Goal: Task Accomplishment & Management: Use online tool/utility

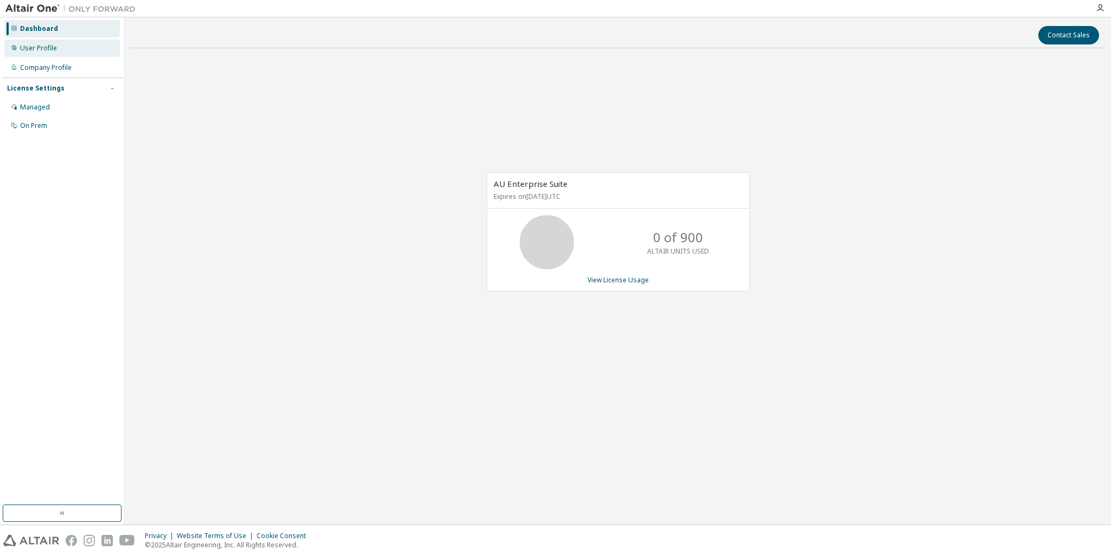
click at [46, 46] on div "User Profile" at bounding box center [38, 48] width 37 height 9
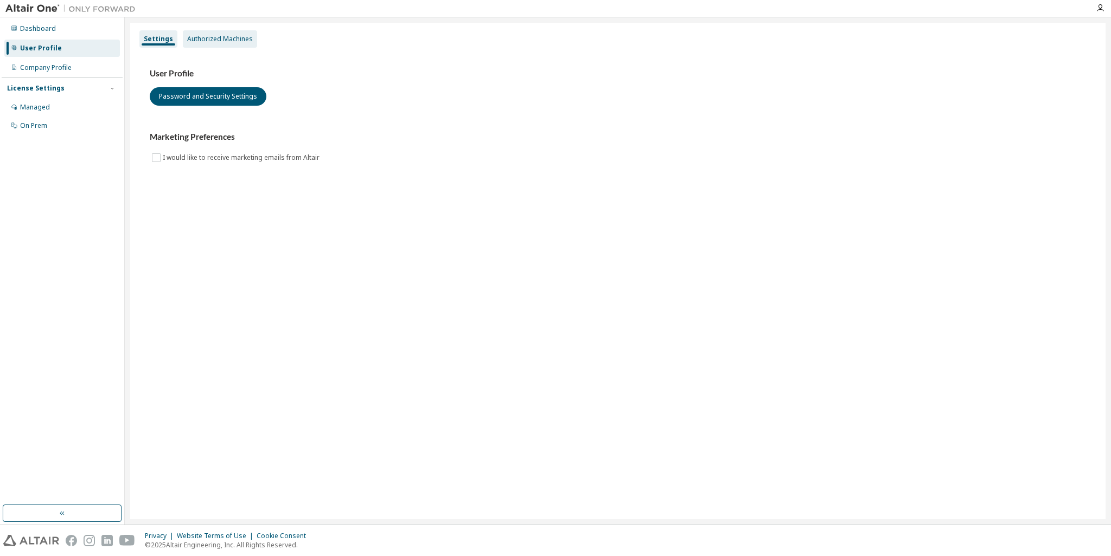
click at [224, 46] on div "Authorized Machines" at bounding box center [220, 38] width 74 height 17
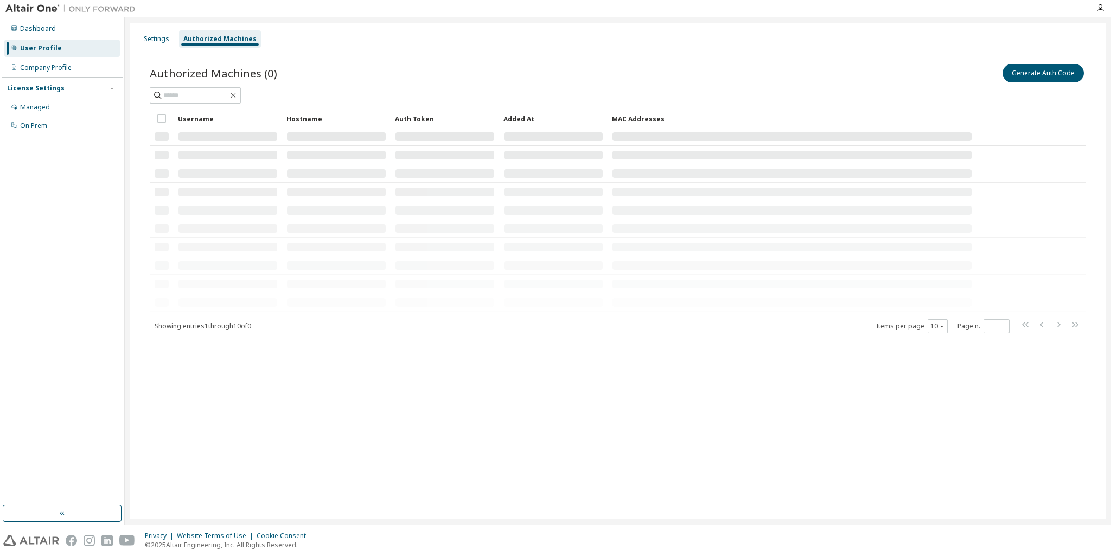
click at [226, 44] on div "Authorized Machines" at bounding box center [220, 38] width 82 height 17
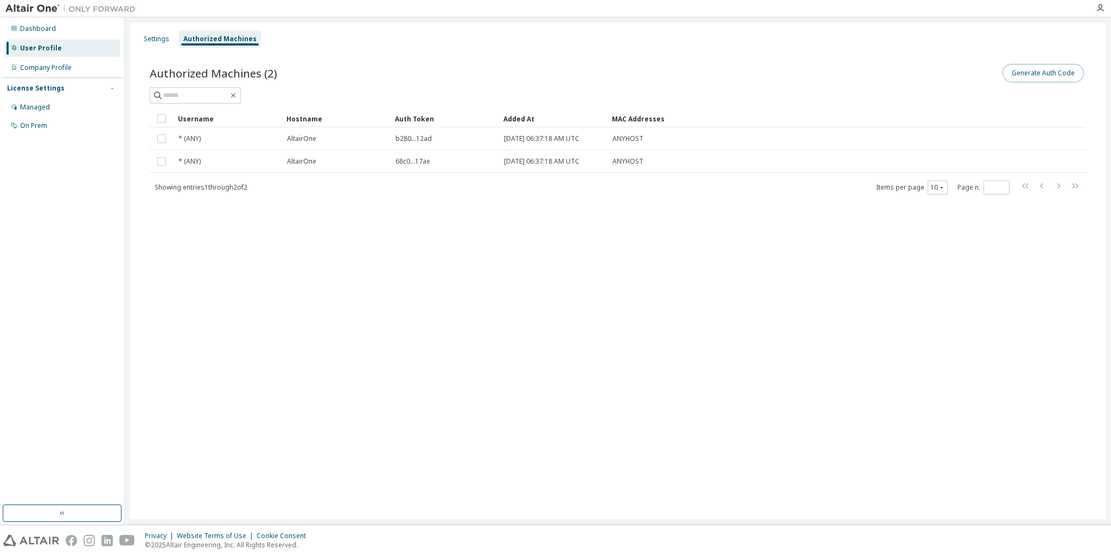
click at [1072, 74] on button "Generate Auth Code" at bounding box center [1042, 73] width 81 height 18
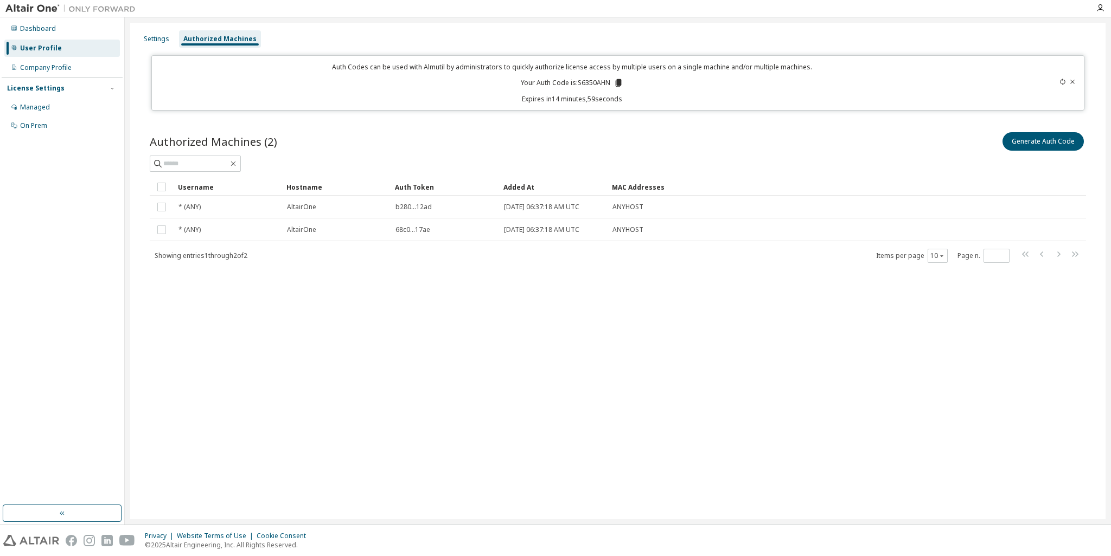
click at [615, 81] on icon at bounding box center [618, 83] width 10 height 10
